Goal: Communication & Community: Answer question/provide support

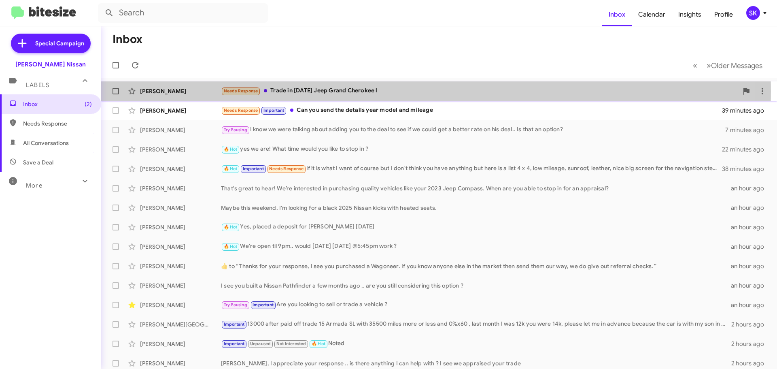
click at [300, 91] on div "Needs Response Trade in [DATE] Jeep Grand Cherokee l" at bounding box center [479, 90] width 517 height 9
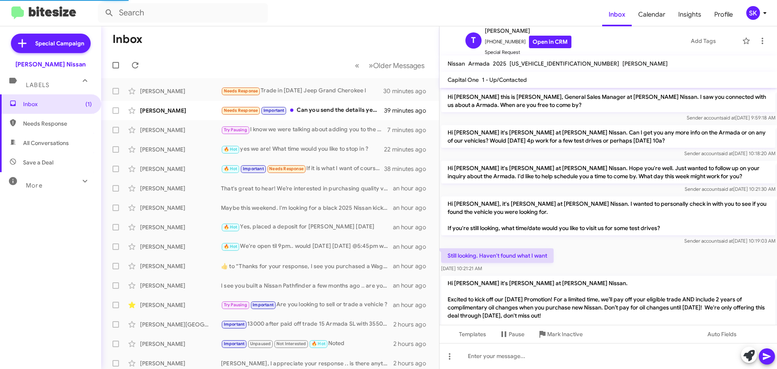
scroll to position [126, 0]
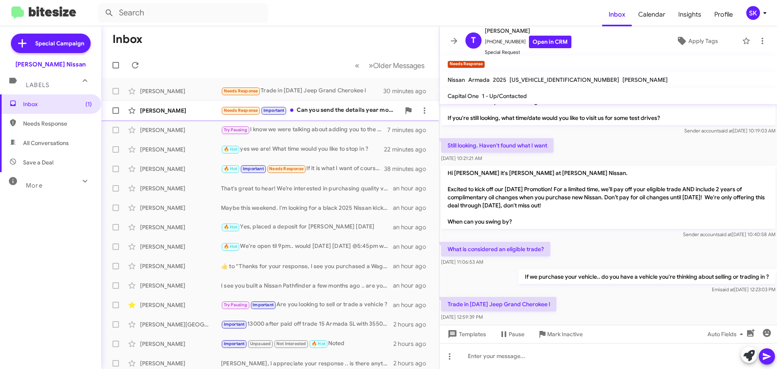
click at [193, 110] on div "[PERSON_NAME]" at bounding box center [180, 110] width 81 height 8
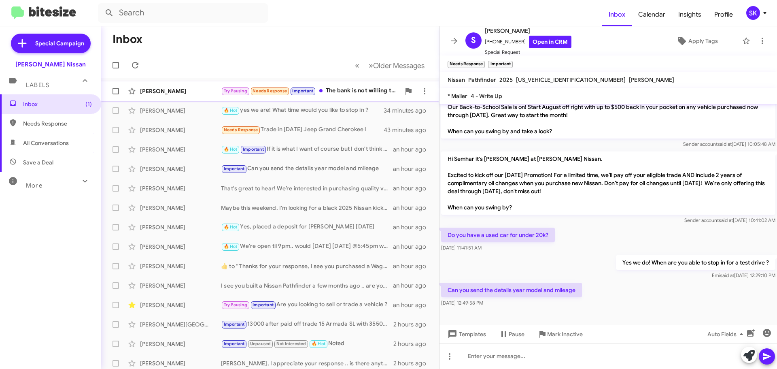
click at [190, 91] on div "[PERSON_NAME]" at bounding box center [180, 91] width 81 height 8
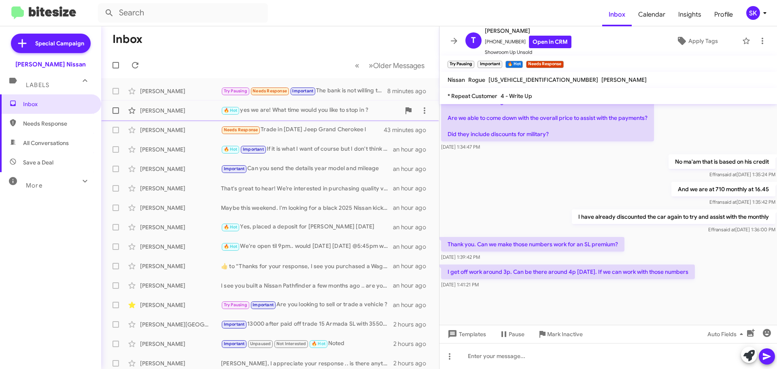
click at [191, 111] on div "[PERSON_NAME]" at bounding box center [180, 110] width 81 height 8
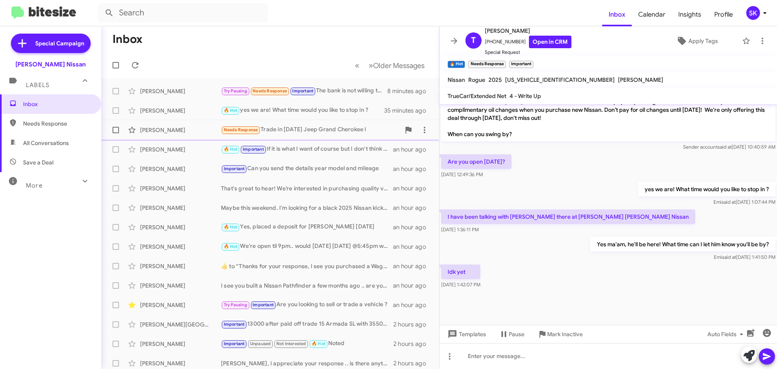
click at [180, 128] on div "[PERSON_NAME]" at bounding box center [180, 130] width 81 height 8
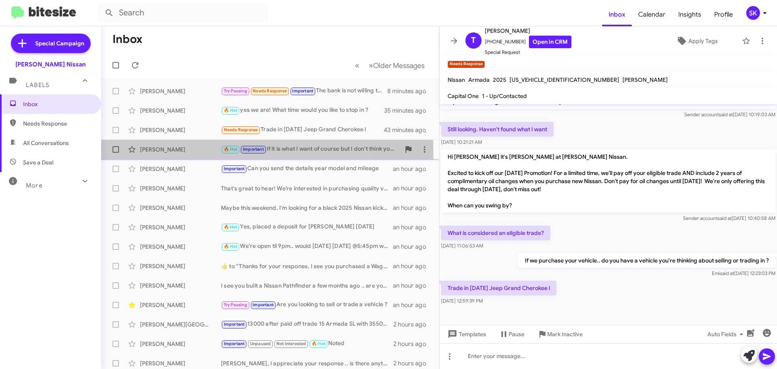
click at [197, 153] on div "[PERSON_NAME]" at bounding box center [180, 149] width 81 height 8
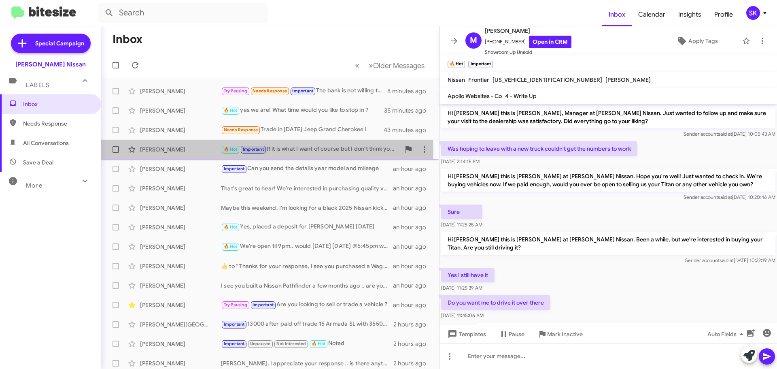
click at [195, 150] on div "[PERSON_NAME]" at bounding box center [180, 149] width 81 height 8
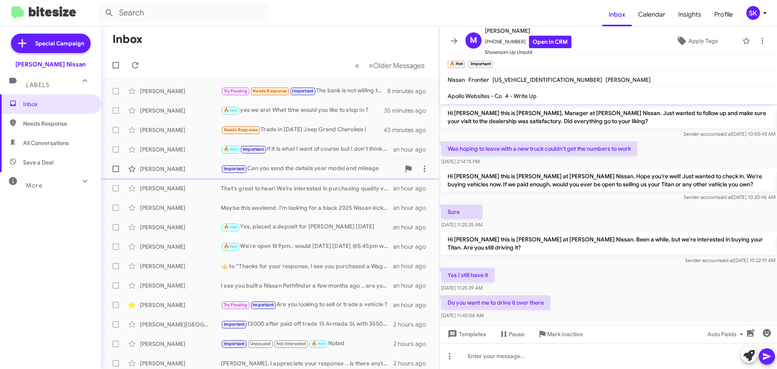
click at [193, 167] on div "[PERSON_NAME]" at bounding box center [180, 169] width 81 height 8
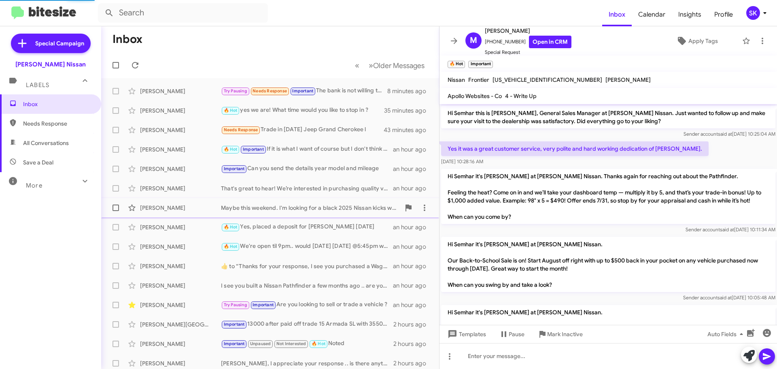
scroll to position [183, 0]
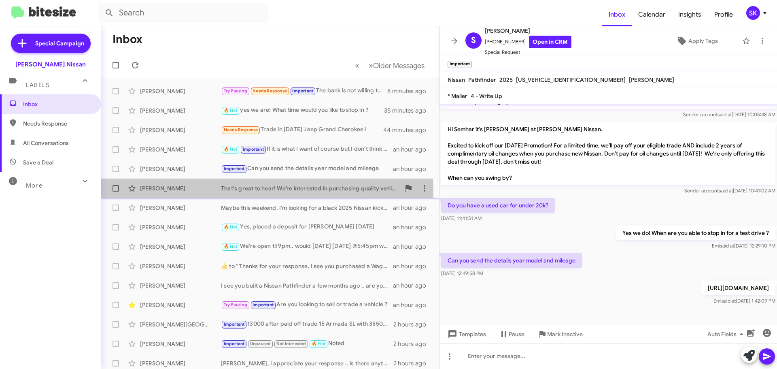
click at [193, 193] on div "[PERSON_NAME] That's great to hear! We’re interested in purchasing quality vehi…" at bounding box center [270, 188] width 325 height 16
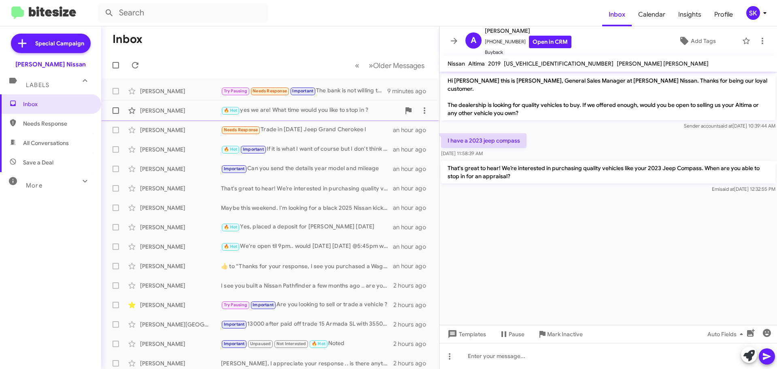
click at [281, 104] on div "[PERSON_NAME] 🔥 Hot yes we are! What time would you like to stop in ? 36 minute…" at bounding box center [270, 110] width 325 height 16
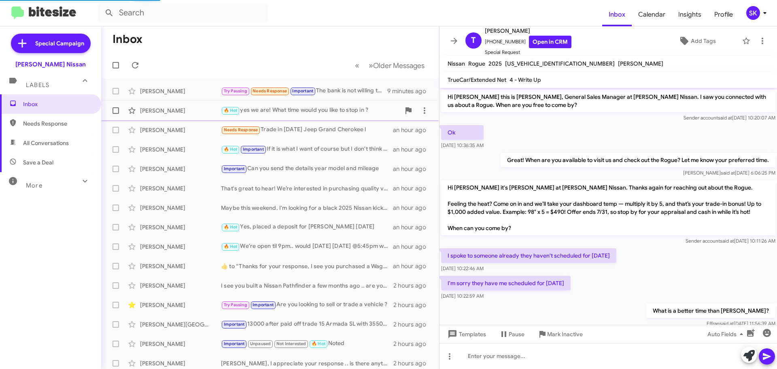
scroll to position [346, 0]
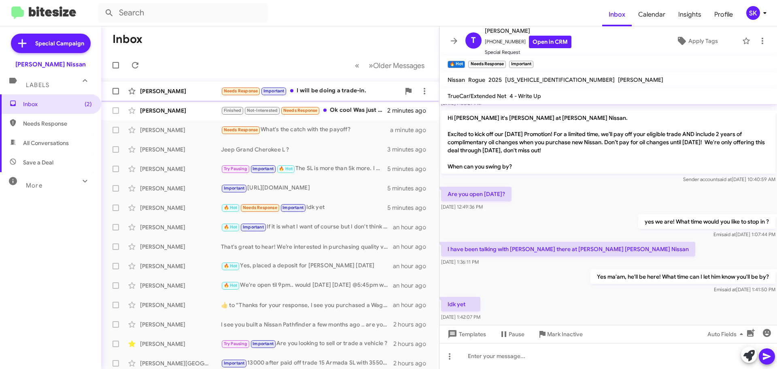
click at [309, 90] on div "Needs Response Important I will be doing a trade-in." at bounding box center [310, 90] width 179 height 9
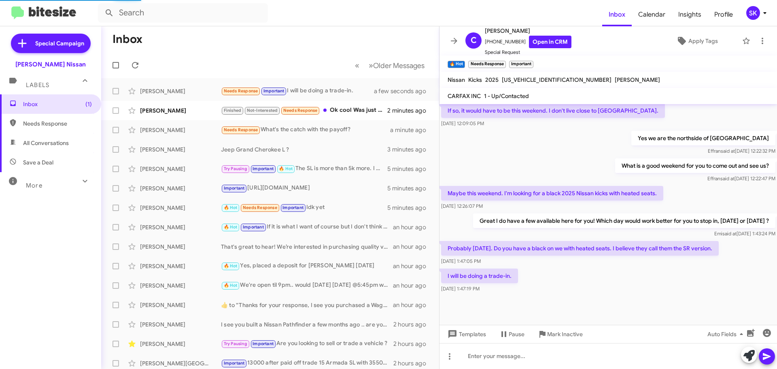
scroll to position [279, 0]
click at [191, 110] on div "[PERSON_NAME]" at bounding box center [180, 110] width 81 height 8
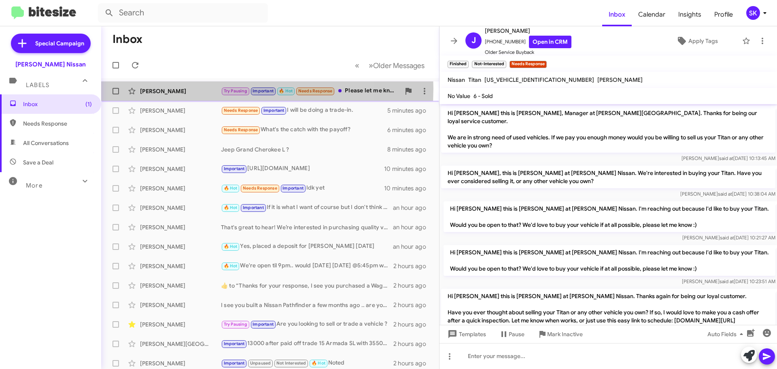
click at [199, 88] on div "[PERSON_NAME]" at bounding box center [180, 91] width 81 height 8
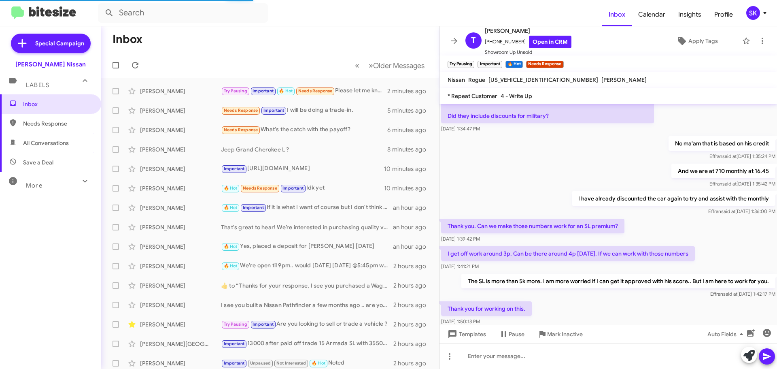
scroll to position [524, 0]
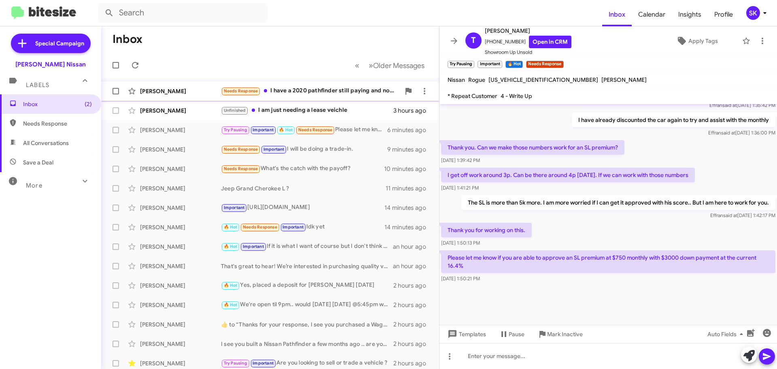
click at [290, 92] on div "Needs Response I have a 2020 pathfinder still paying and not sure about the equ…" at bounding box center [310, 90] width 179 height 9
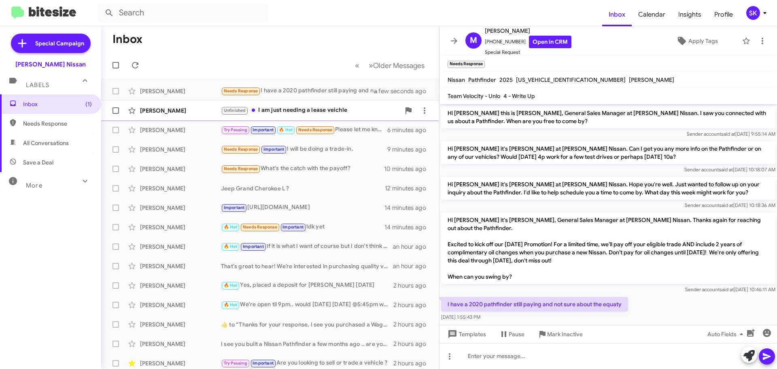
click at [198, 110] on div "[PERSON_NAME]" at bounding box center [180, 110] width 81 height 8
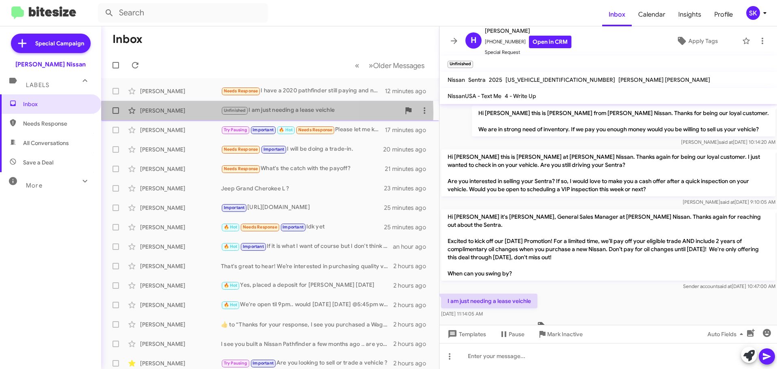
click at [190, 112] on div "[PERSON_NAME]" at bounding box center [180, 110] width 81 height 8
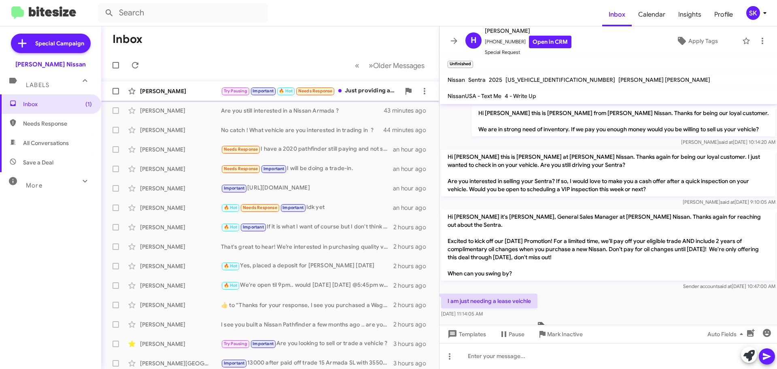
click at [171, 93] on div "[PERSON_NAME]" at bounding box center [180, 91] width 81 height 8
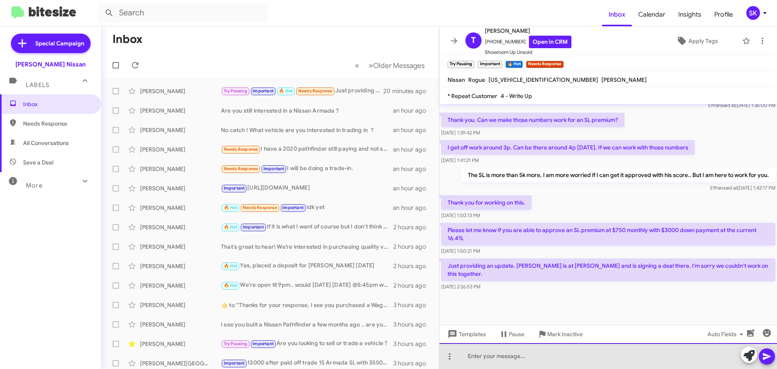
click at [491, 364] on div at bounding box center [607, 356] width 337 height 26
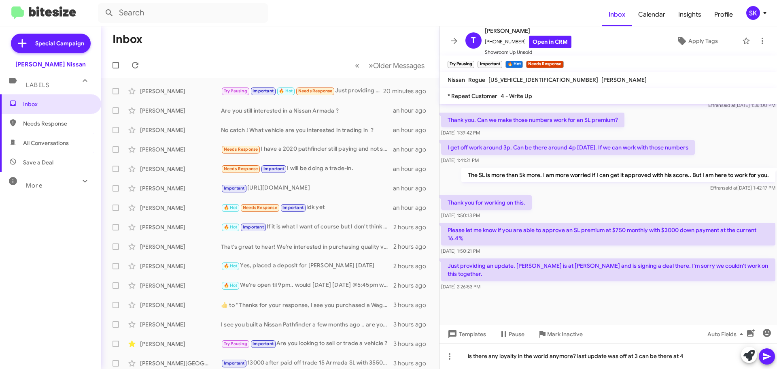
click at [766, 356] on icon at bounding box center [767, 356] width 8 height 7
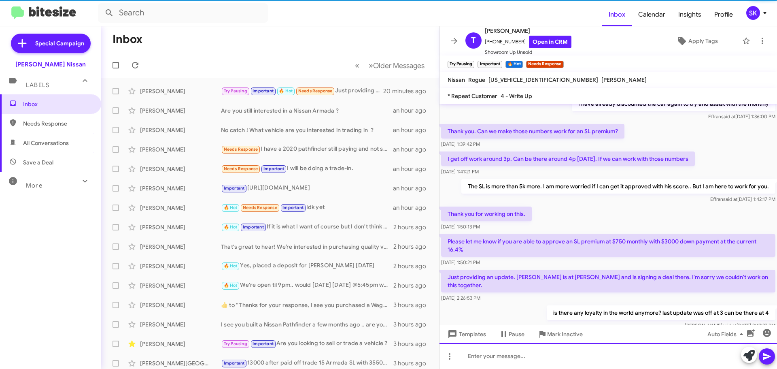
scroll to position [661, 0]
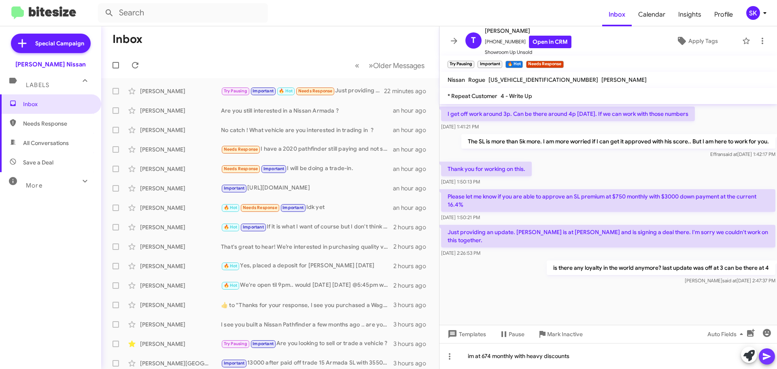
click at [765, 359] on icon at bounding box center [767, 356] width 10 height 10
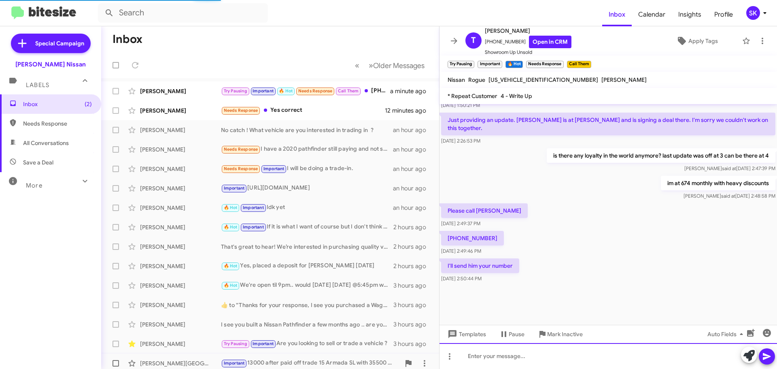
scroll to position [435, 0]
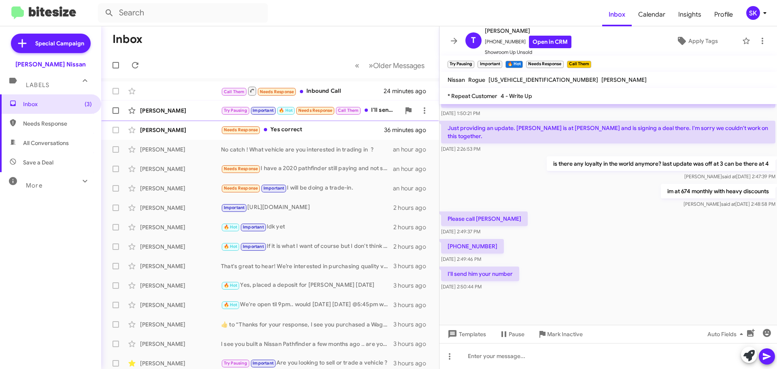
click at [189, 112] on div "[PERSON_NAME]" at bounding box center [180, 110] width 81 height 8
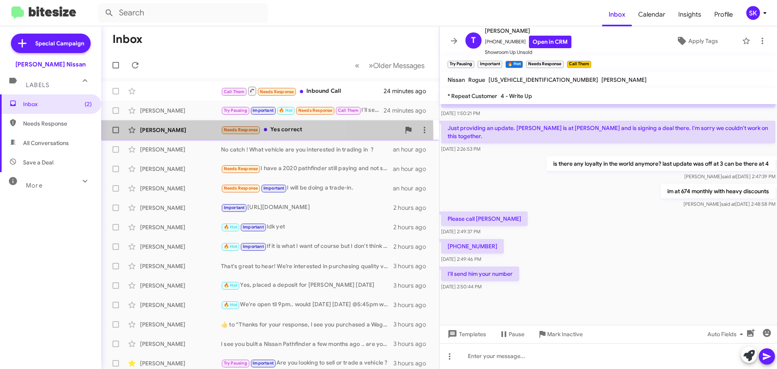
click at [184, 134] on div "[PERSON_NAME] Needs Response Yes correct 36 minutes ago" at bounding box center [270, 130] width 325 height 16
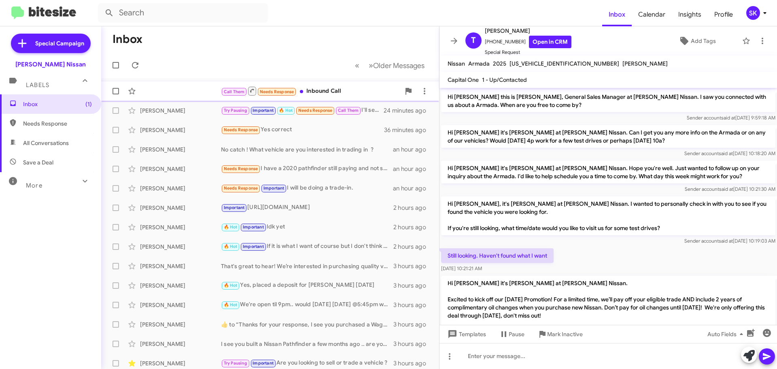
click at [330, 89] on div "Call Them Needs Response Inbound Call" at bounding box center [310, 91] width 179 height 10
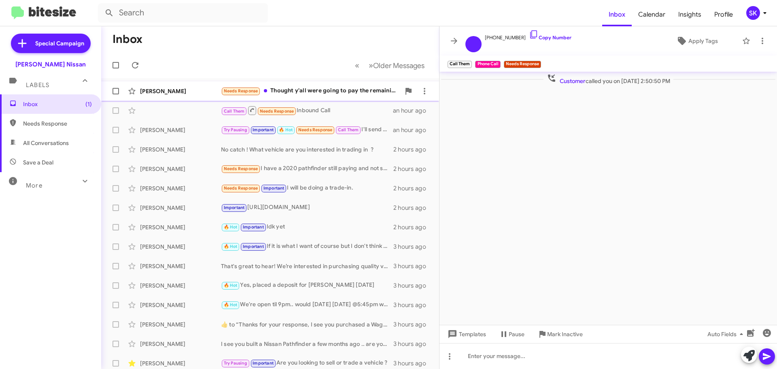
click at [303, 93] on div "Needs Response Thought y'all were going to pay the remaining balance lol" at bounding box center [310, 90] width 179 height 9
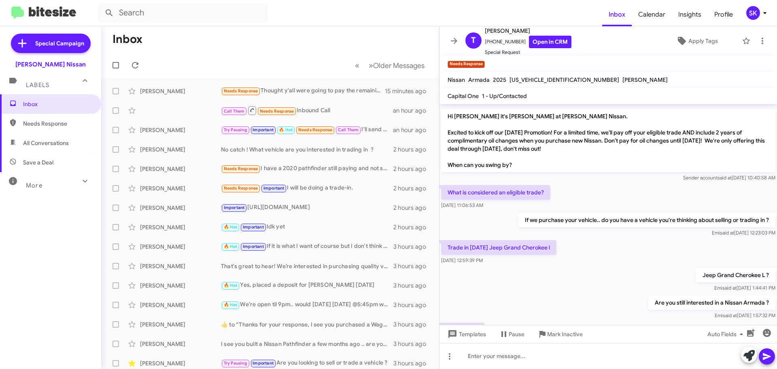
scroll to position [290, 0]
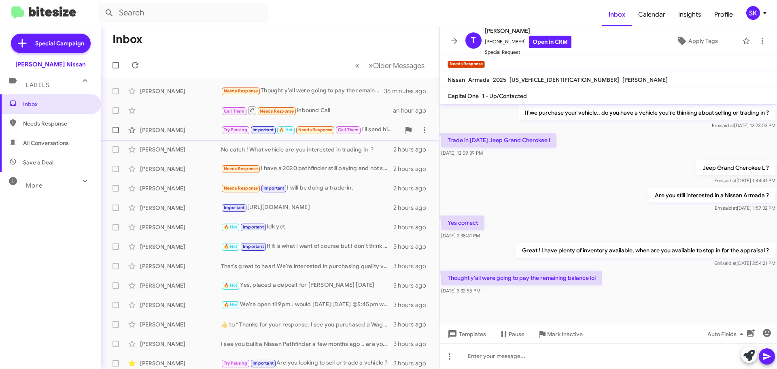
click at [201, 127] on div "[PERSON_NAME]" at bounding box center [180, 130] width 81 height 8
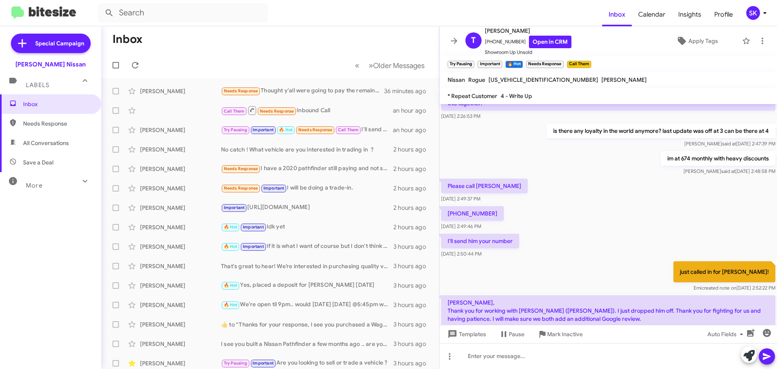
scroll to position [783, 0]
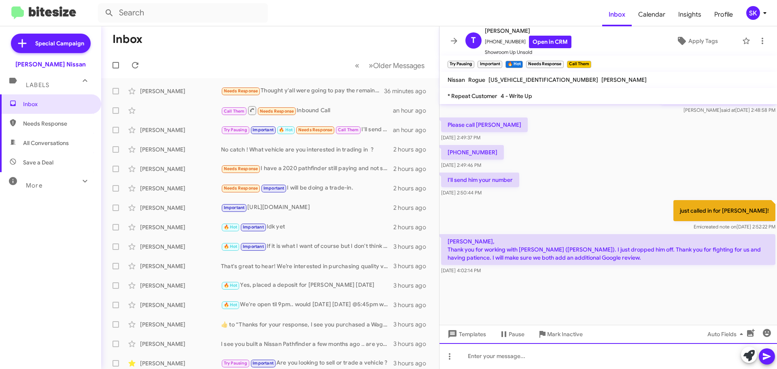
click at [492, 358] on div at bounding box center [607, 356] width 337 height 26
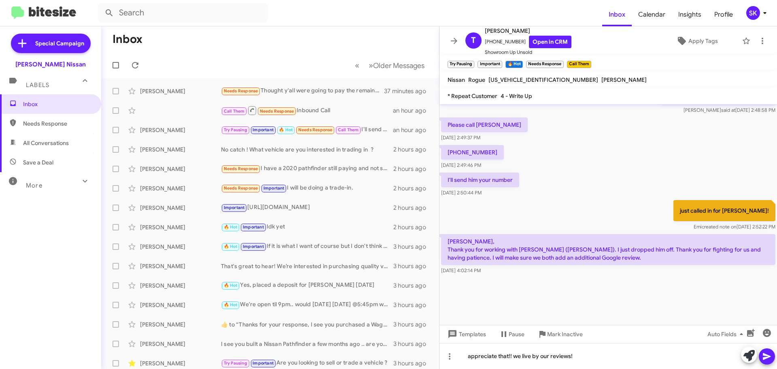
click at [768, 360] on icon at bounding box center [767, 356] width 10 height 10
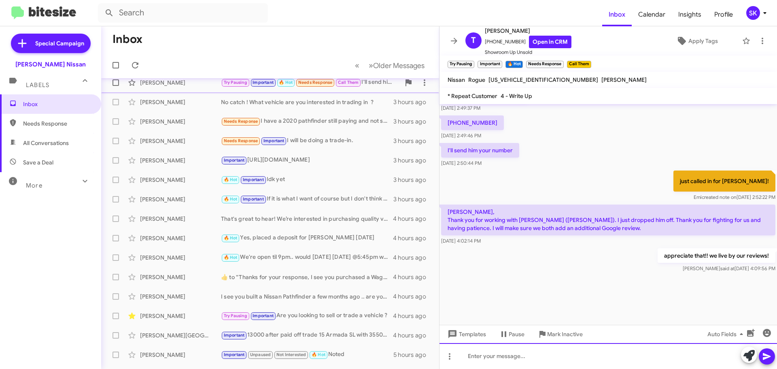
scroll to position [0, 0]
